Goal: Task Accomplishment & Management: Use online tool/utility

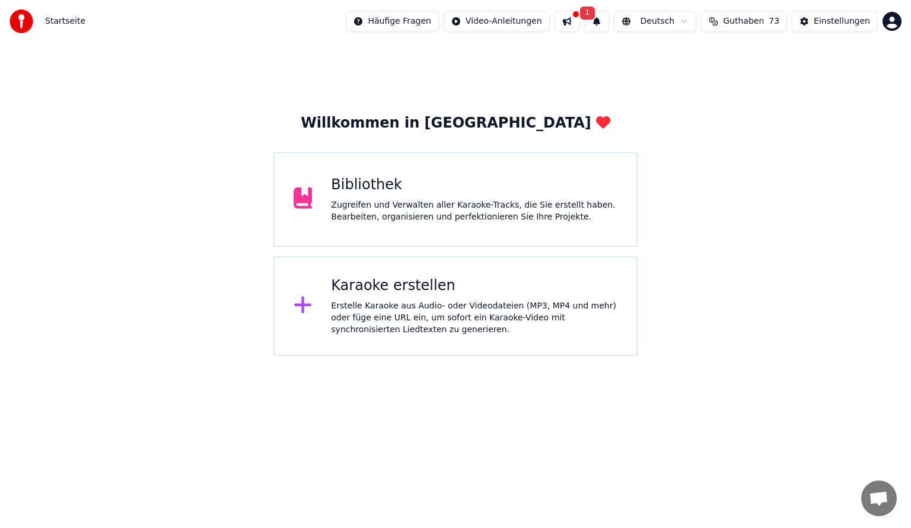
click at [431, 283] on div "Karaoke erstellen" at bounding box center [474, 285] width 286 height 19
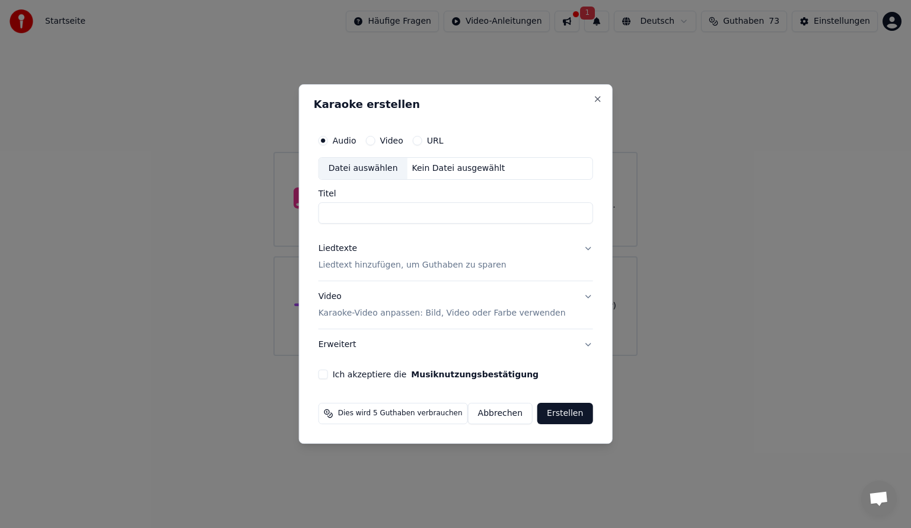
click at [352, 170] on div "Datei auswählen" at bounding box center [363, 168] width 88 height 21
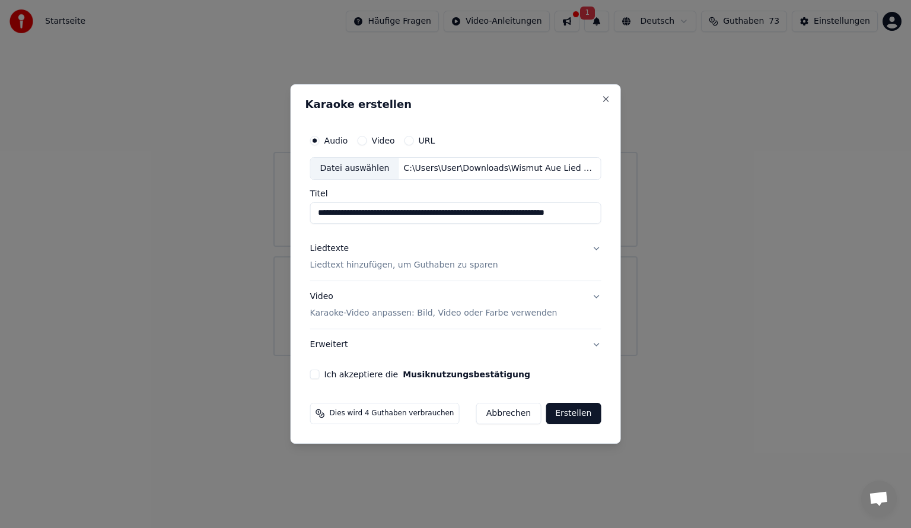
drag, startPoint x: 429, startPoint y: 215, endPoint x: 261, endPoint y: 204, distance: 168.1
click at [261, 204] on body "**********" at bounding box center [455, 178] width 911 height 356
drag, startPoint x: 519, startPoint y: 213, endPoint x: 497, endPoint y: 213, distance: 21.3
click at [497, 213] on input "**********" at bounding box center [455, 212] width 291 height 21
type input "**********"
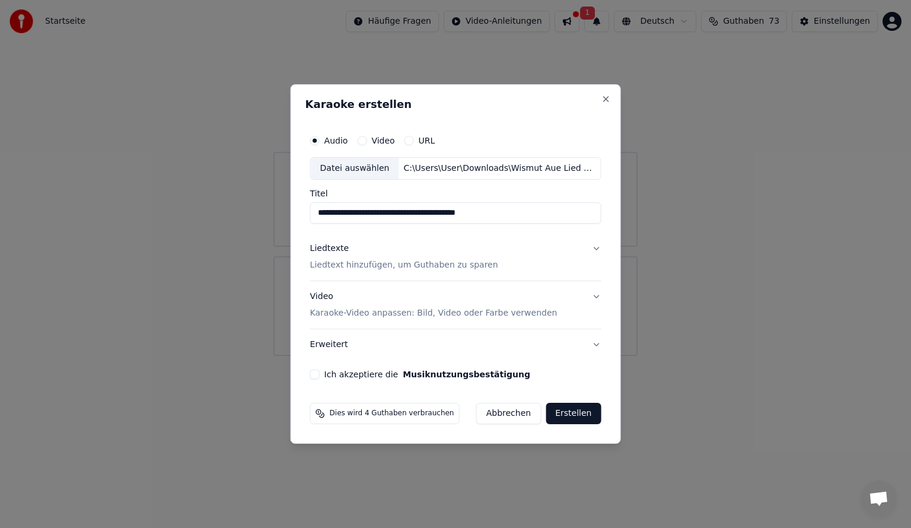
click at [484, 275] on button "Liedtexte Liedtext hinzufügen, um Guthaben zu sparen" at bounding box center [455, 256] width 291 height 47
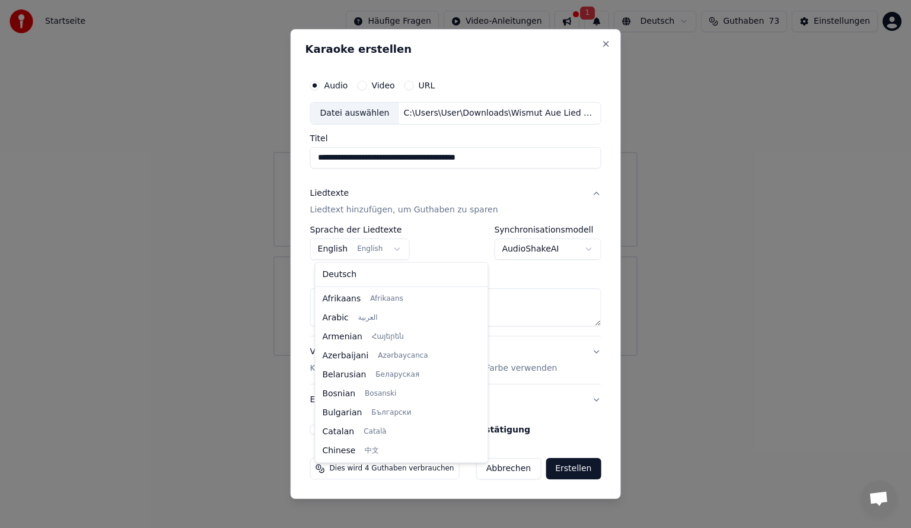
click at [347, 253] on body "**********" at bounding box center [455, 178] width 911 height 356
select select "**"
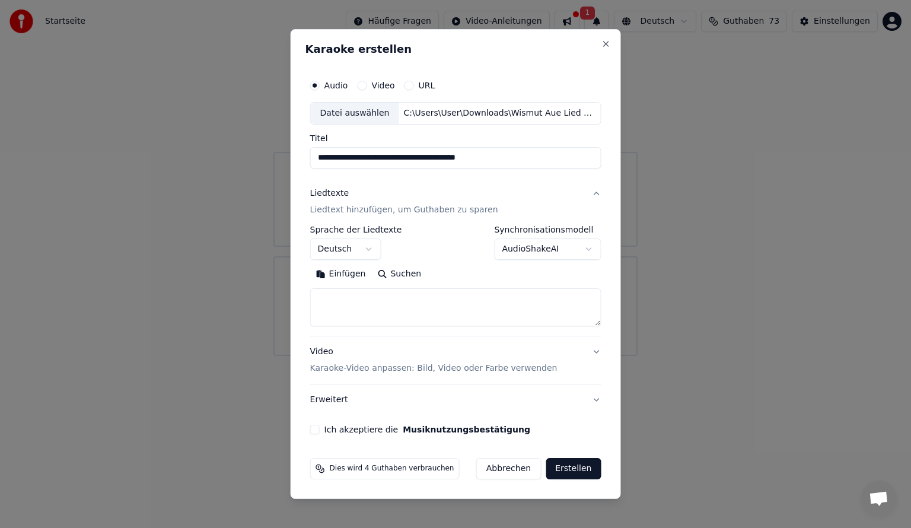
click at [341, 292] on textarea at bounding box center [455, 307] width 291 height 38
paste textarea "**********"
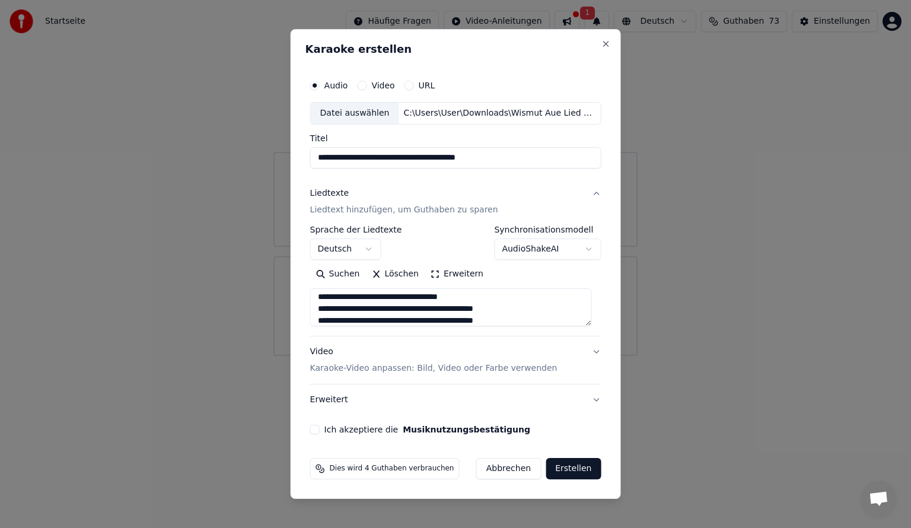
scroll to position [0, 0]
type textarea "**********"
click at [317, 429] on button "Ich akzeptiere die Musiknutzungsbestätigung" at bounding box center [314, 428] width 9 height 9
click at [564, 468] on button "Erstellen" at bounding box center [572, 468] width 55 height 21
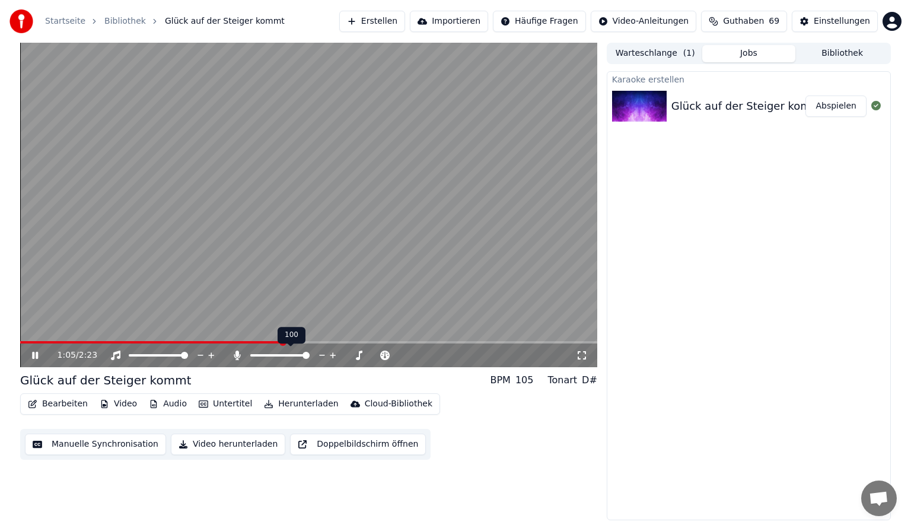
click at [309, 359] on span at bounding box center [305, 355] width 7 height 7
click at [20, 338] on span at bounding box center [23, 341] width 7 height 7
click at [237, 360] on icon at bounding box center [237, 354] width 7 height 9
click at [273, 401] on button "Herunterladen" at bounding box center [301, 403] width 84 height 17
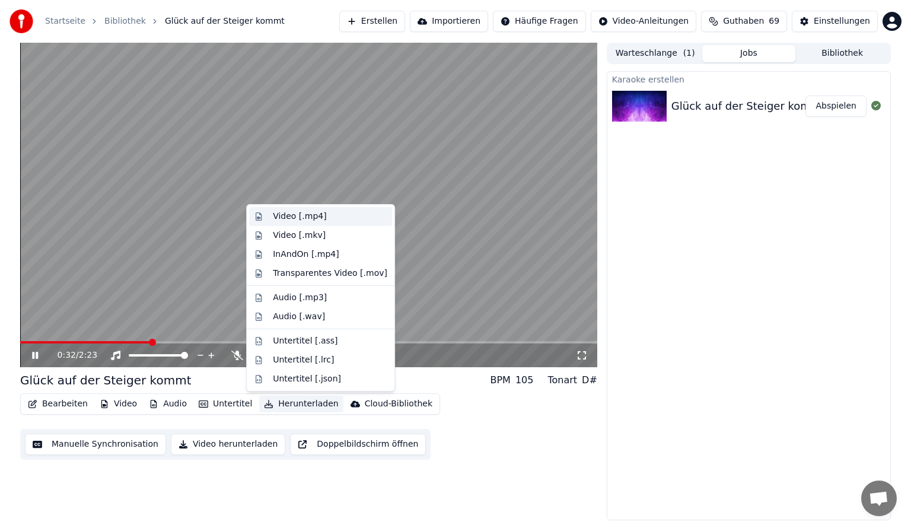
click at [306, 222] on div "Video [.mp4]" at bounding box center [299, 216] width 53 height 12
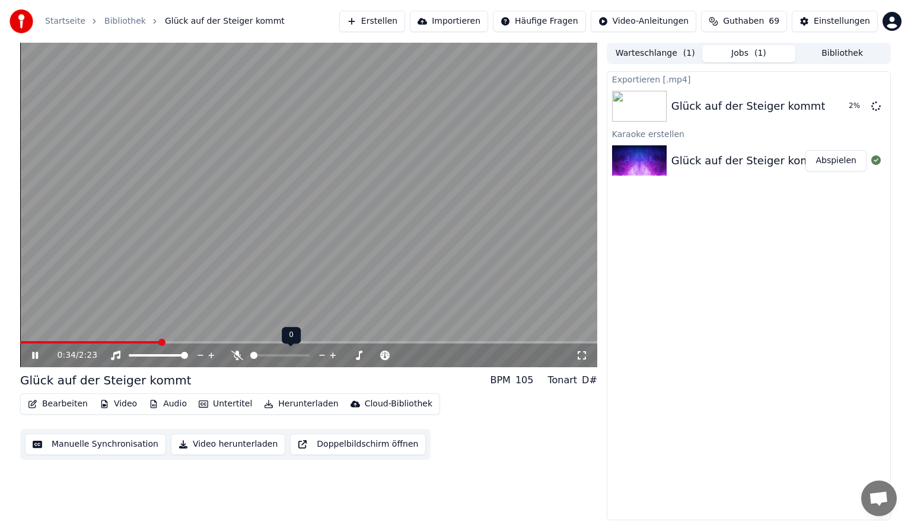
drag, startPoint x: 257, startPoint y: 357, endPoint x: 271, endPoint y: 358, distance: 14.3
click at [271, 358] on div at bounding box center [290, 355] width 95 height 12
click at [271, 354] on span at bounding box center [279, 355] width 59 height 2
drag, startPoint x: 276, startPoint y: 358, endPoint x: 282, endPoint y: 356, distance: 6.8
click at [282, 357] on div at bounding box center [290, 355] width 95 height 12
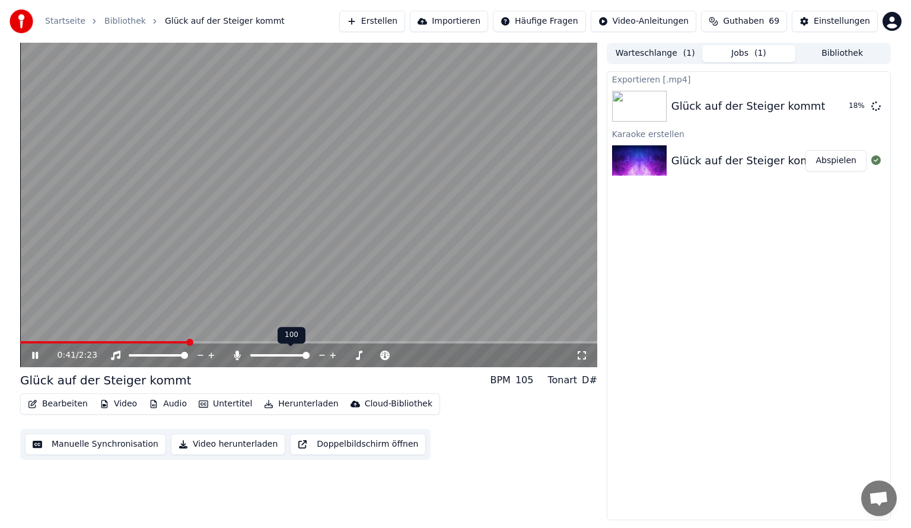
click at [309, 354] on span at bounding box center [279, 355] width 59 height 2
click at [146, 353] on span at bounding box center [148, 355] width 7 height 7
click at [188, 354] on span at bounding box center [184, 355] width 7 height 7
click at [468, 337] on video at bounding box center [308, 205] width 577 height 324
click at [465, 343] on span at bounding box center [243, 342] width 447 height 2
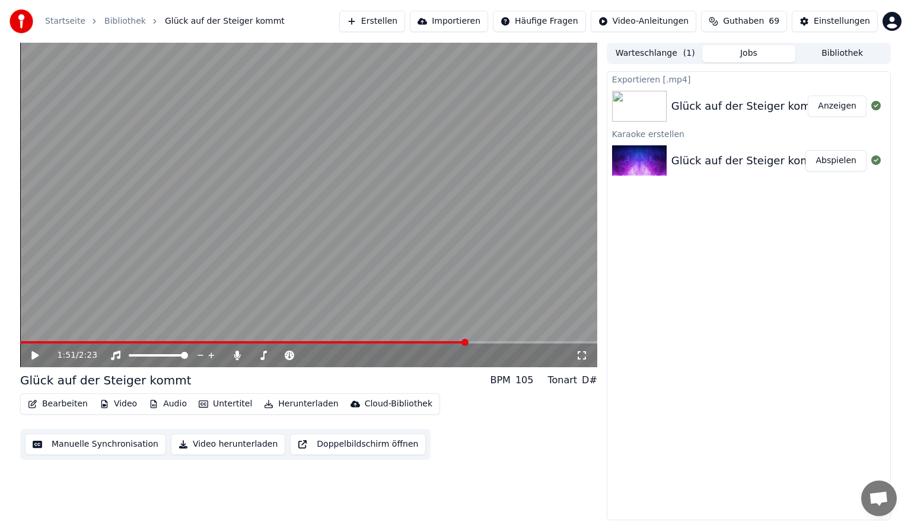
click at [416, 340] on video at bounding box center [308, 205] width 577 height 324
click at [414, 341] on span at bounding box center [244, 342] width 448 height 2
click at [349, 214] on video at bounding box center [308, 205] width 577 height 324
click at [75, 400] on button "Bearbeiten" at bounding box center [57, 403] width 69 height 17
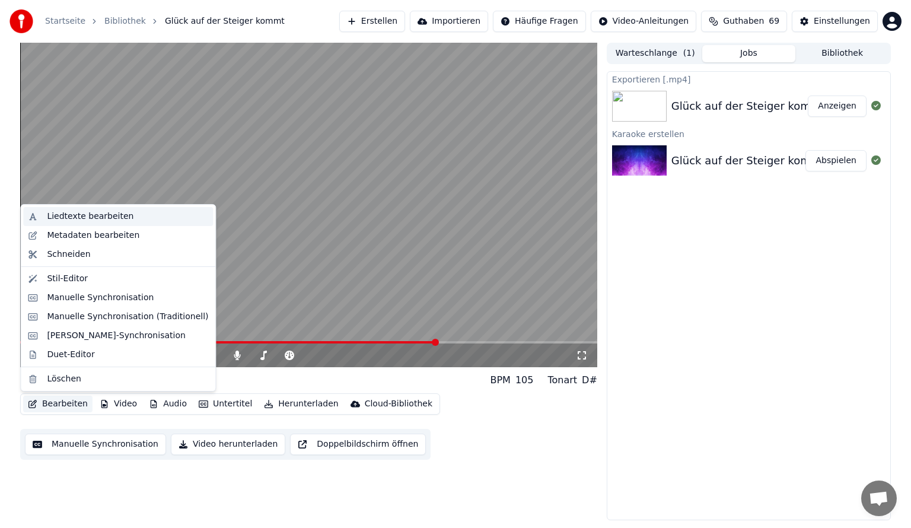
click at [103, 219] on div "Liedtexte bearbeiten" at bounding box center [90, 216] width 87 height 12
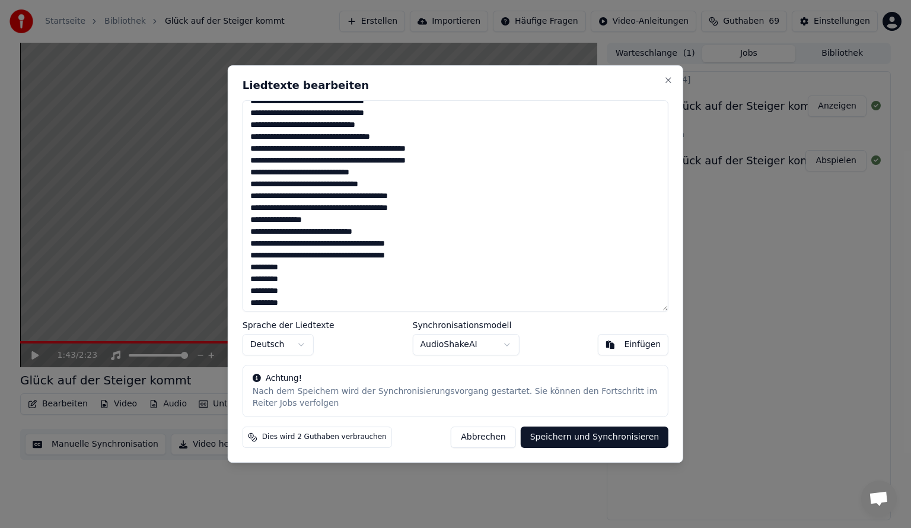
scroll to position [72, 0]
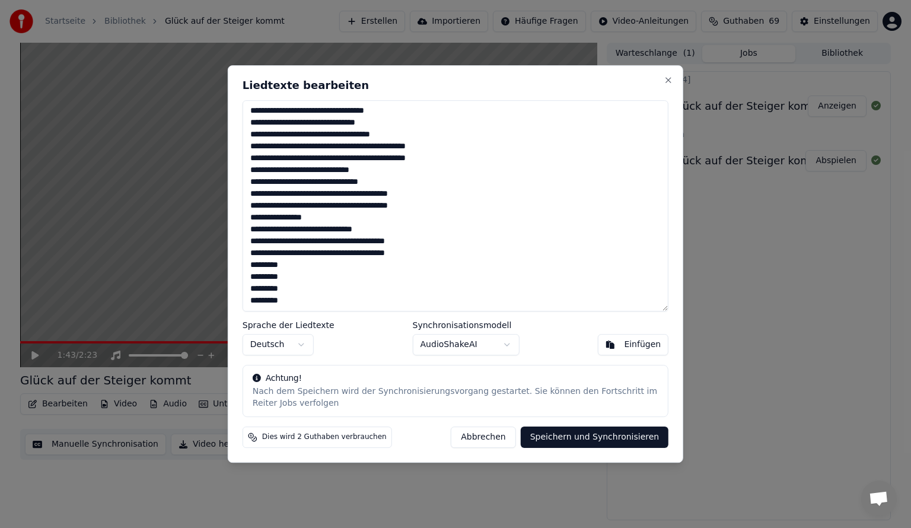
drag, startPoint x: 319, startPoint y: 214, endPoint x: 249, endPoint y: 211, distance: 70.0
click at [249, 212] on textarea "**********" at bounding box center [455, 205] width 426 height 211
type textarea "**********"
click at [571, 427] on button "Speichern und Synchronisieren" at bounding box center [594, 436] width 148 height 21
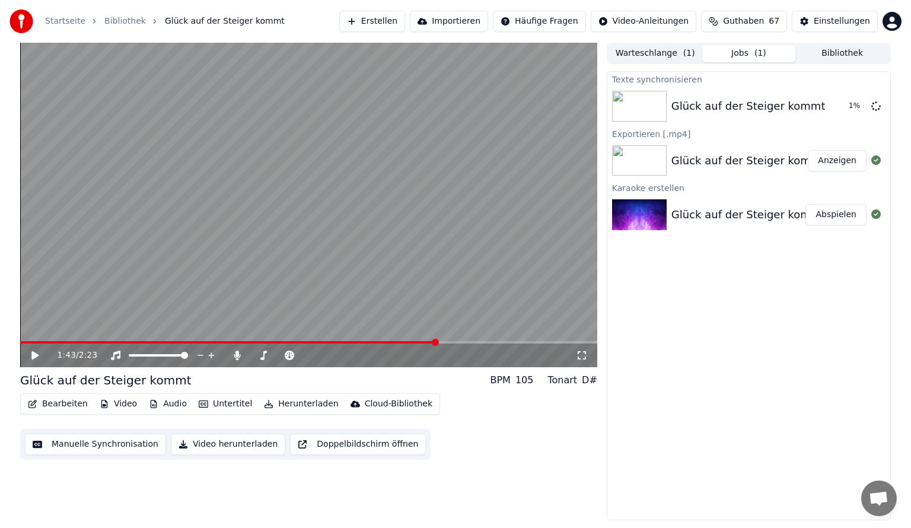
click at [71, 402] on button "Bearbeiten" at bounding box center [57, 403] width 69 height 17
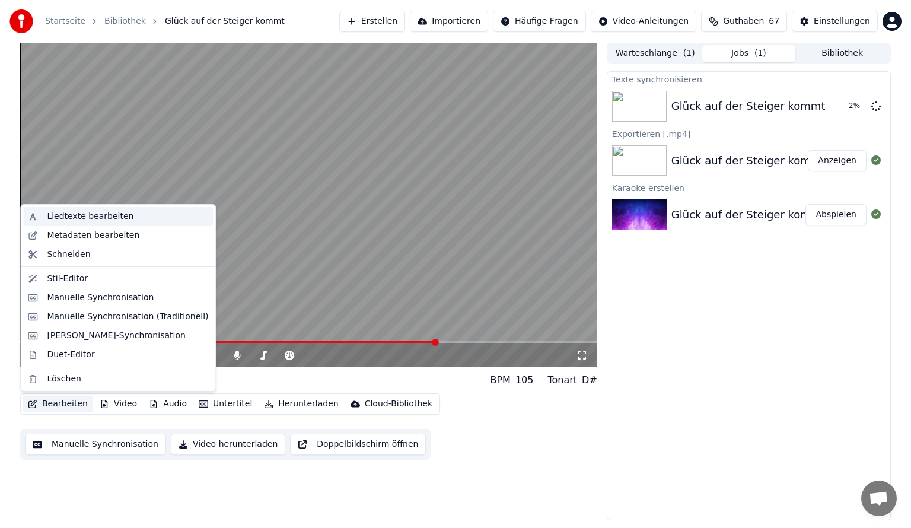
click at [84, 221] on div "Liedtexte bearbeiten" at bounding box center [90, 216] width 87 height 12
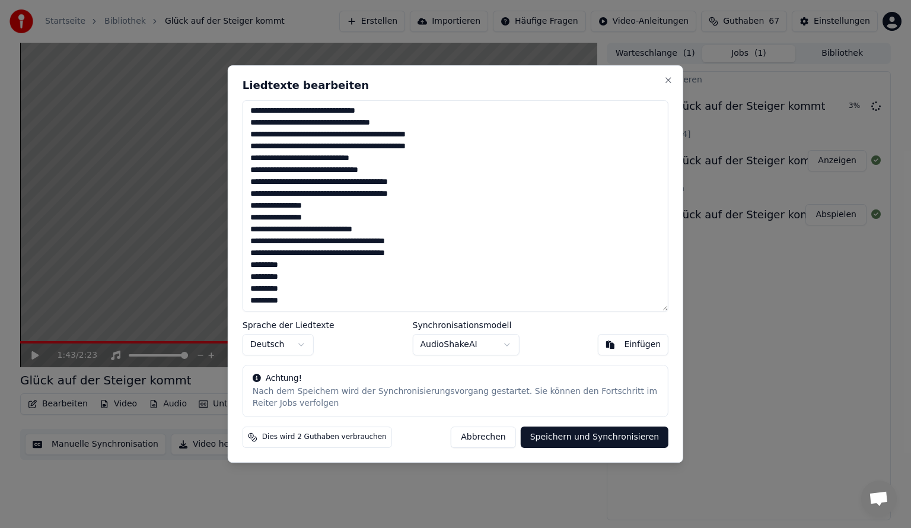
click at [571, 426] on div "**********" at bounding box center [455, 263] width 455 height 397
click at [569, 430] on button "Speichern und Synchronisieren" at bounding box center [594, 436] width 148 height 21
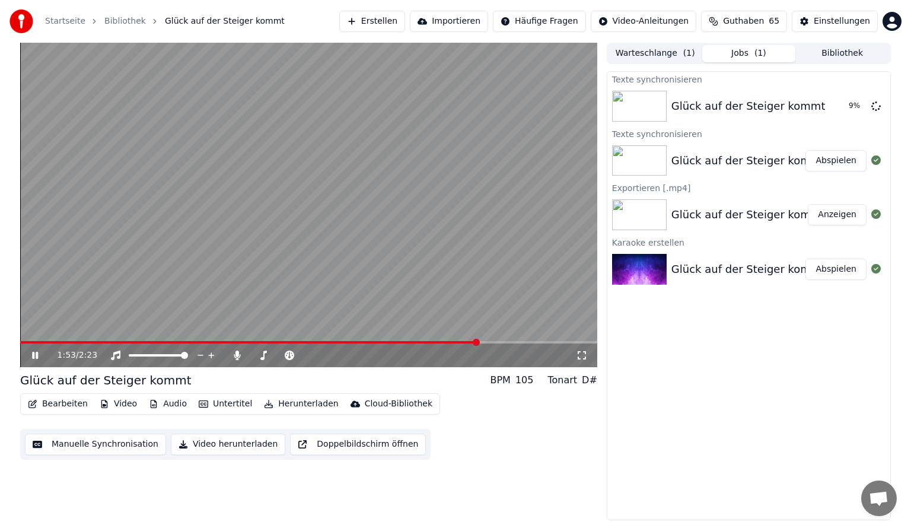
click at [327, 341] on span at bounding box center [249, 342] width 458 height 2
drag, startPoint x: 41, startPoint y: 340, endPoint x: 5, endPoint y: 341, distance: 36.2
click at [5, 341] on div "1:17 / 2:23 Glück auf der Steiger kommt BPM 105 Tonart D# Bearbeiten Video Audi…" at bounding box center [455, 281] width 911 height 477
click at [22, 344] on div "1:18 / 2:23" at bounding box center [308, 355] width 577 height 24
click at [24, 343] on span at bounding box center [178, 342] width 317 height 2
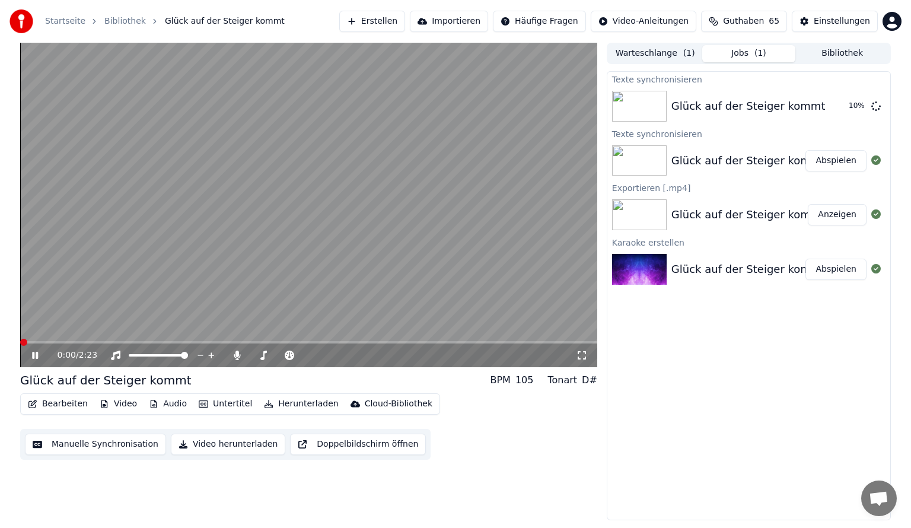
click at [20, 341] on span at bounding box center [20, 342] width 0 height 2
click at [494, 184] on video at bounding box center [308, 205] width 577 height 324
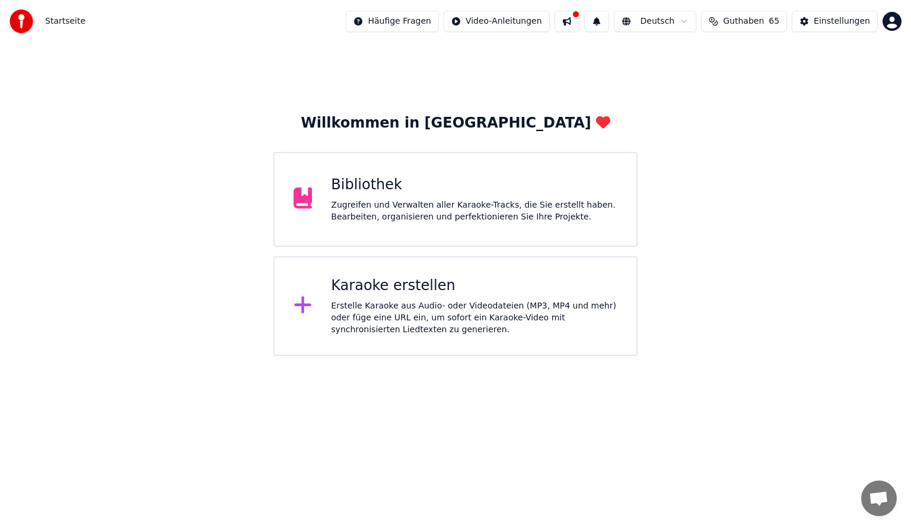
click at [476, 211] on div "Zugreifen und Verwalten aller Karaoke-Tracks, die Sie erstellt haben. Bearbeite…" at bounding box center [474, 211] width 286 height 24
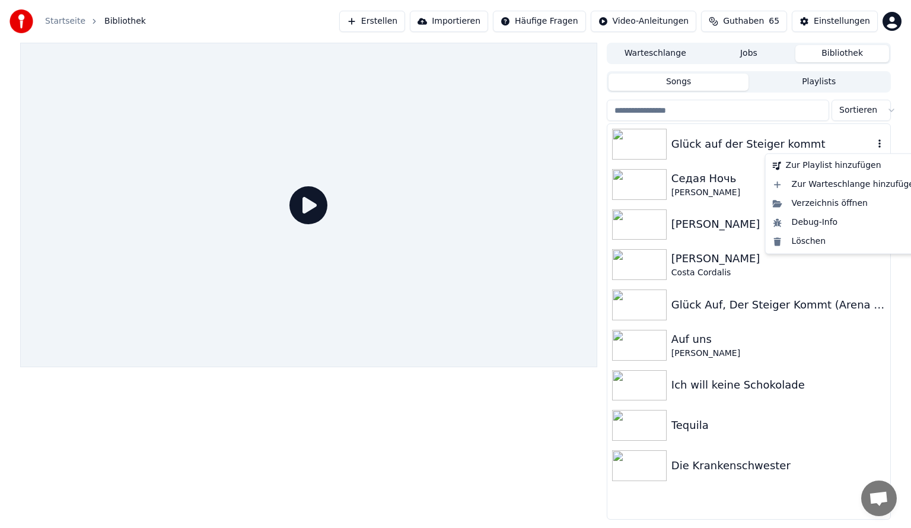
click at [877, 148] on icon "button" at bounding box center [879, 143] width 12 height 9
click at [120, 17] on span "Bibliothek" at bounding box center [124, 21] width 41 height 12
click at [109, 21] on span "Bibliothek" at bounding box center [124, 21] width 41 height 12
click at [74, 27] on div "Startseite Bibliothek" at bounding box center [77, 21] width 136 height 24
click at [73, 21] on link "Startseite" at bounding box center [65, 21] width 40 height 12
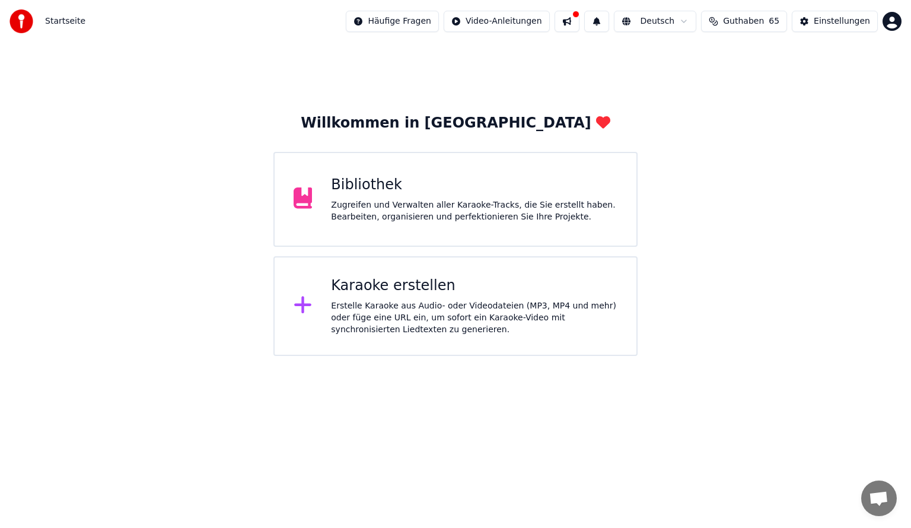
click at [395, 186] on div "Bibliothek" at bounding box center [474, 184] width 286 height 19
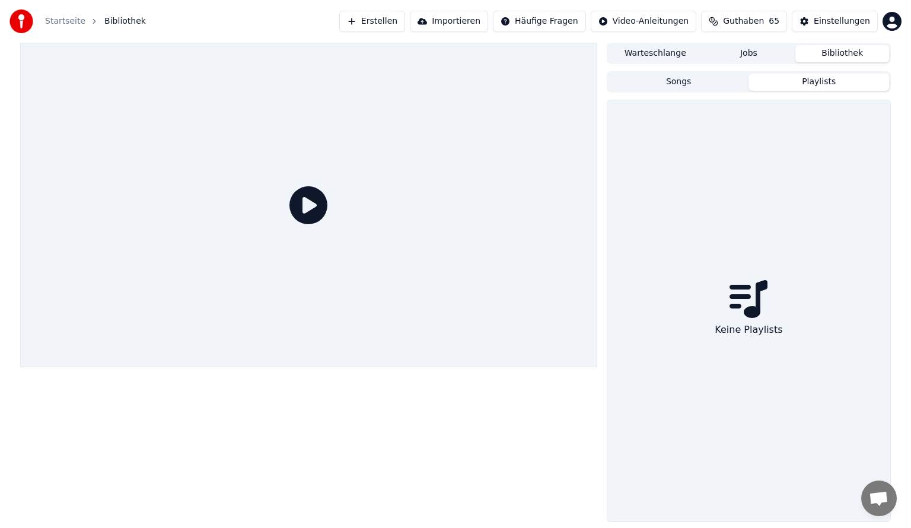
click at [772, 81] on button "Playlists" at bounding box center [818, 82] width 140 height 17
click at [761, 63] on div "Warteschlange Jobs Bibliothek" at bounding box center [748, 53] width 284 height 21
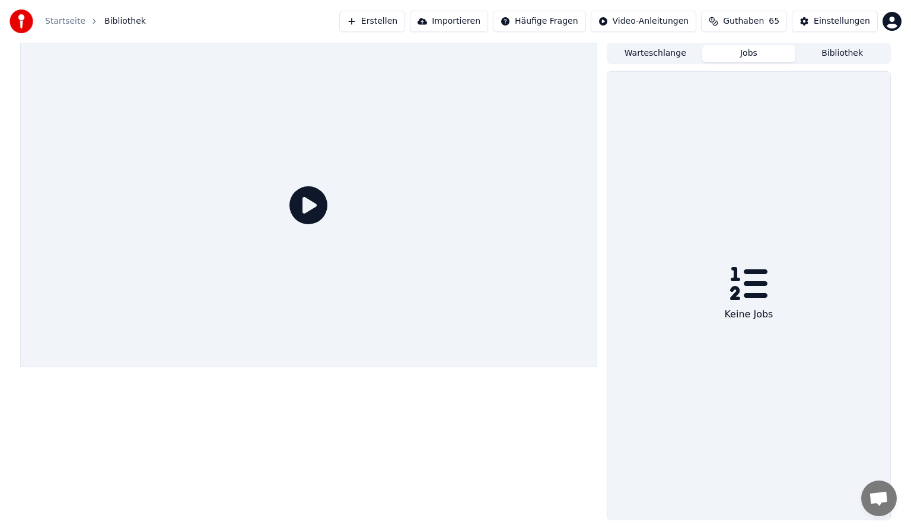
click at [753, 57] on button "Jobs" at bounding box center [749, 53] width 94 height 17
click at [628, 43] on div "Warteschlange Jobs Bibliothek" at bounding box center [748, 53] width 284 height 21
drag, startPoint x: 628, startPoint y: 47, endPoint x: 673, endPoint y: 52, distance: 45.3
click at [628, 48] on button "Warteschlange" at bounding box center [655, 53] width 94 height 17
click at [720, 52] on button "Jobs" at bounding box center [749, 53] width 94 height 17
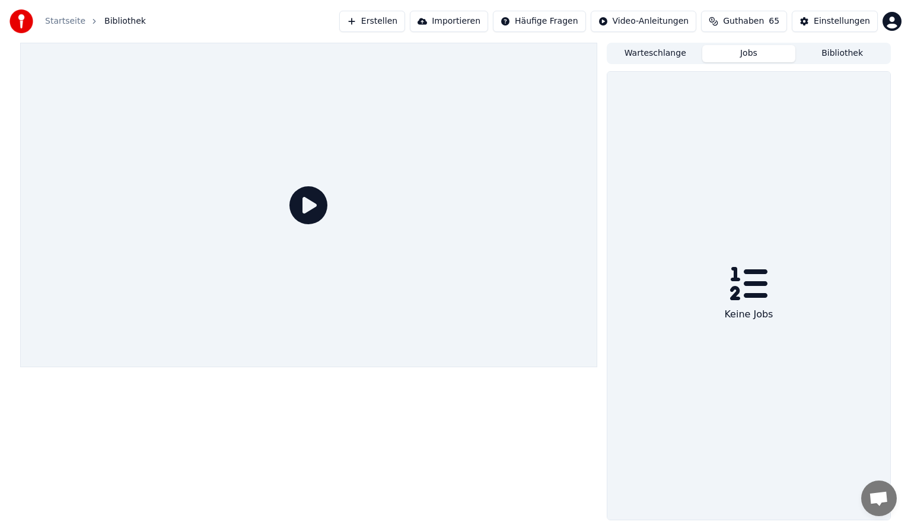
click at [59, 26] on link "Startseite" at bounding box center [65, 21] width 40 height 12
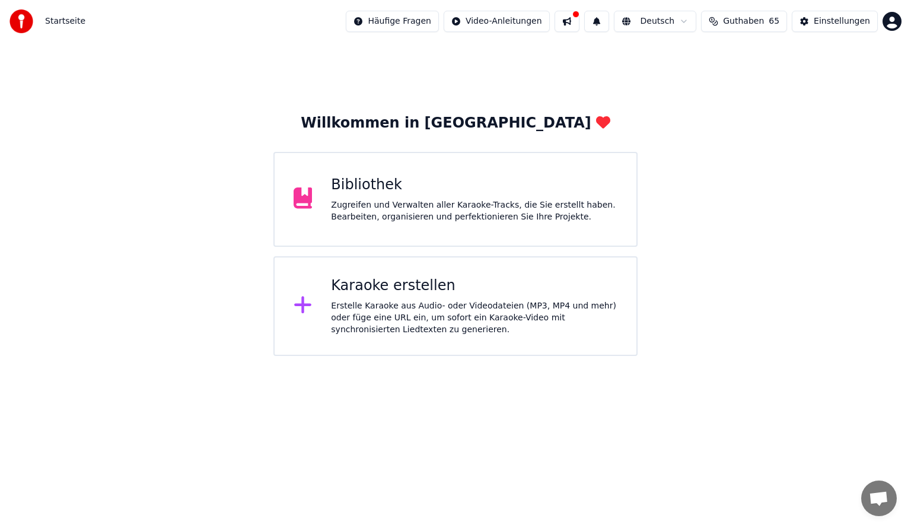
click at [398, 277] on div "Karaoke erstellen" at bounding box center [474, 285] width 286 height 19
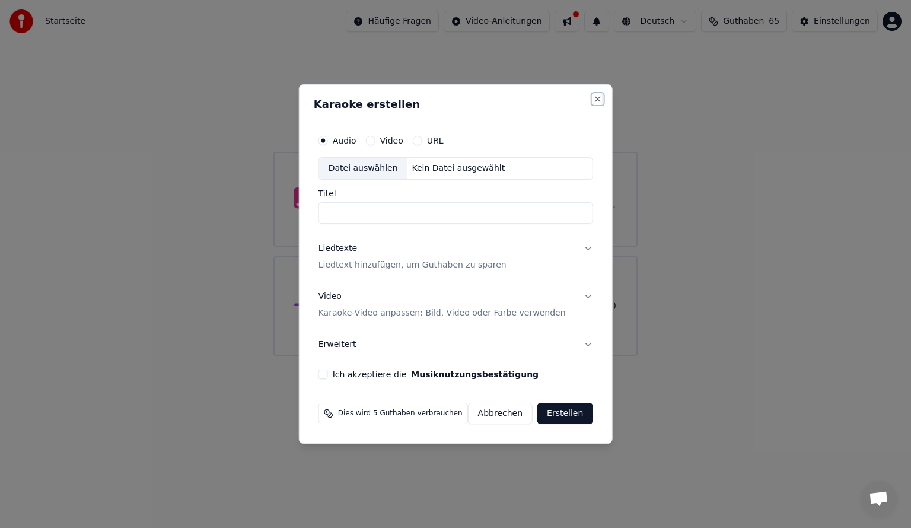
click at [595, 102] on button "Close" at bounding box center [596, 98] width 9 height 9
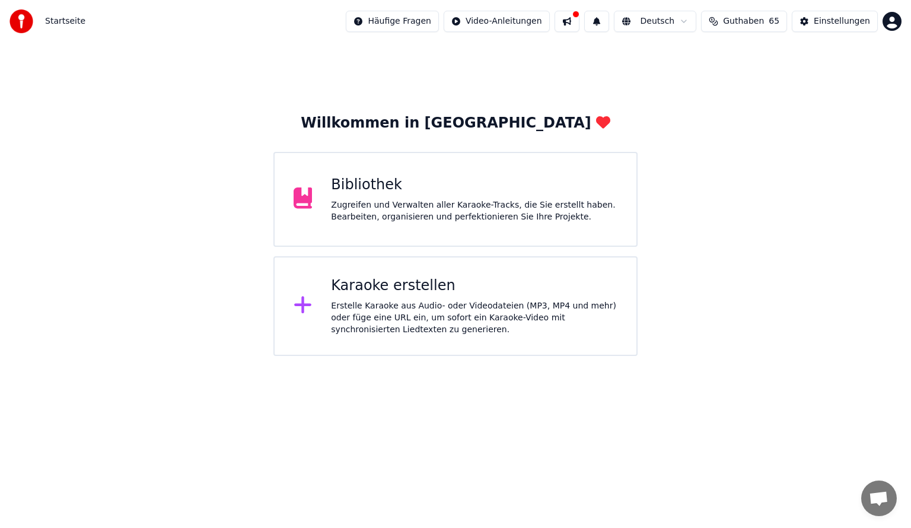
click at [532, 170] on div "Bibliothek Zugreifen und Verwalten aller Karaoke-Tracks, die Sie erstellt haben…" at bounding box center [455, 199] width 364 height 95
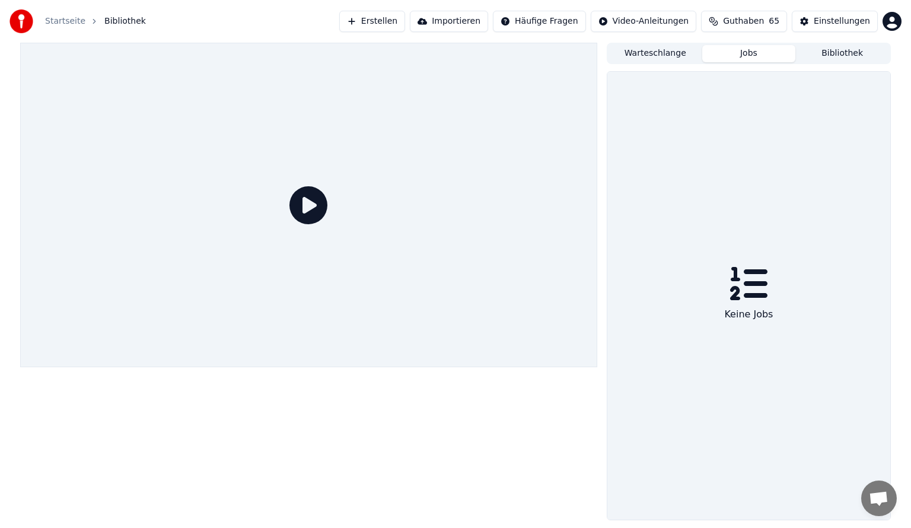
click at [651, 60] on button "Warteschlange" at bounding box center [655, 53] width 94 height 17
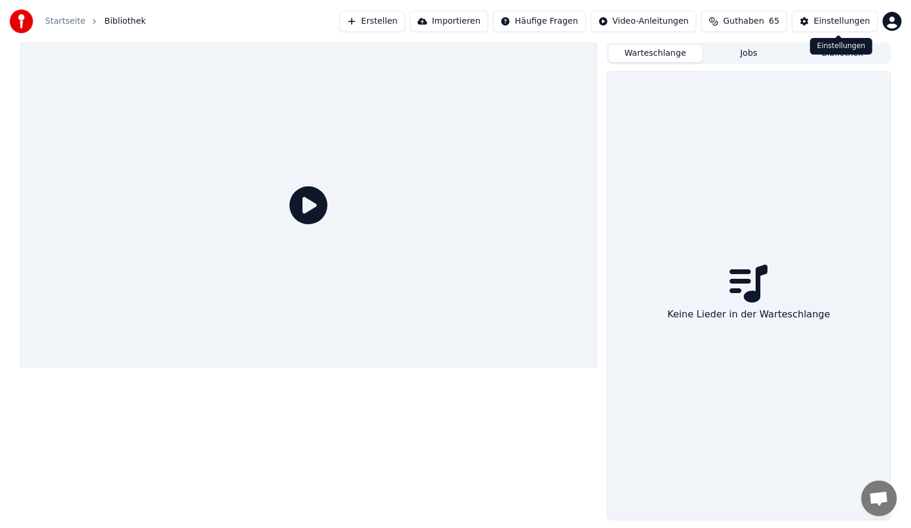
click at [864, 50] on div "Einstellungen Einstellungen" at bounding box center [841, 46] width 62 height 17
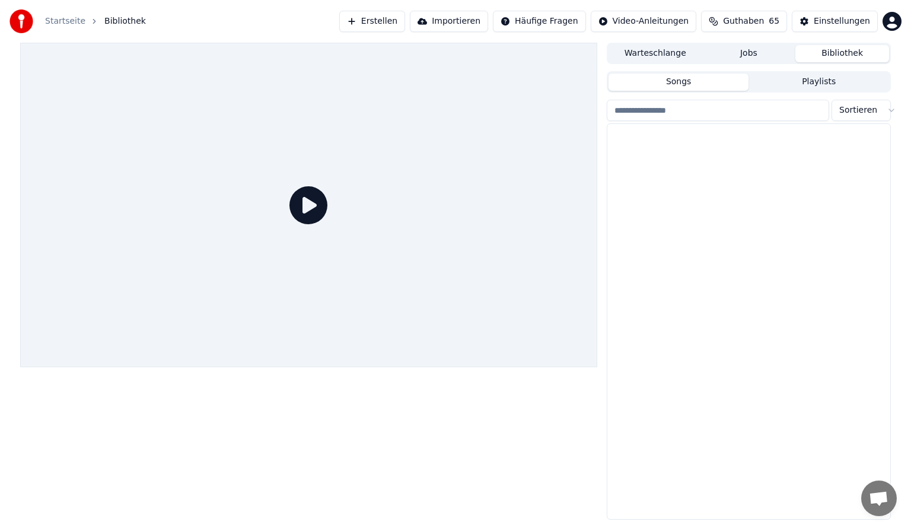
click at [861, 56] on button "Bibliothek" at bounding box center [842, 53] width 94 height 17
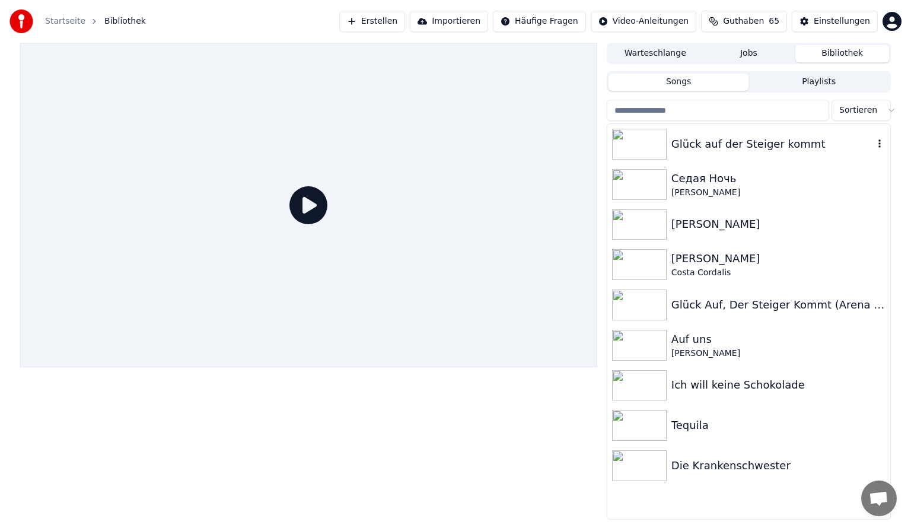
click at [798, 151] on div "Glück auf der Steiger kommt" at bounding box center [772, 144] width 202 height 17
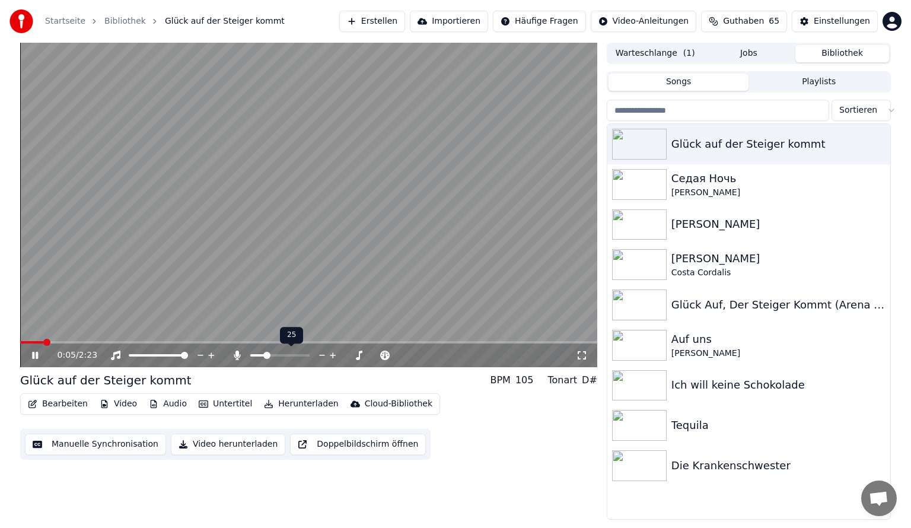
click at [266, 356] on span at bounding box center [279, 355] width 59 height 2
click at [382, 267] on video at bounding box center [308, 205] width 577 height 324
click at [296, 401] on button "Herunterladen" at bounding box center [301, 403] width 84 height 17
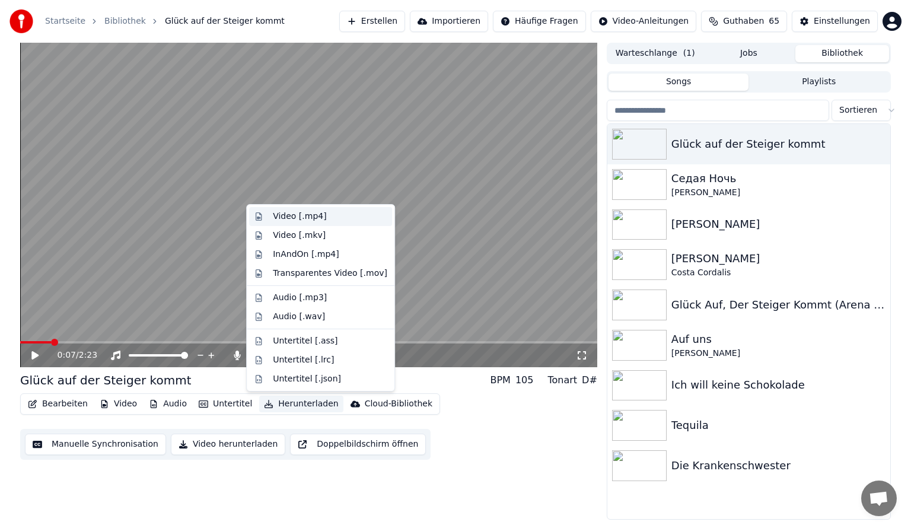
click at [292, 218] on div "Video [.mp4]" at bounding box center [299, 216] width 53 height 12
